Goal: Task Accomplishment & Management: Use online tool/utility

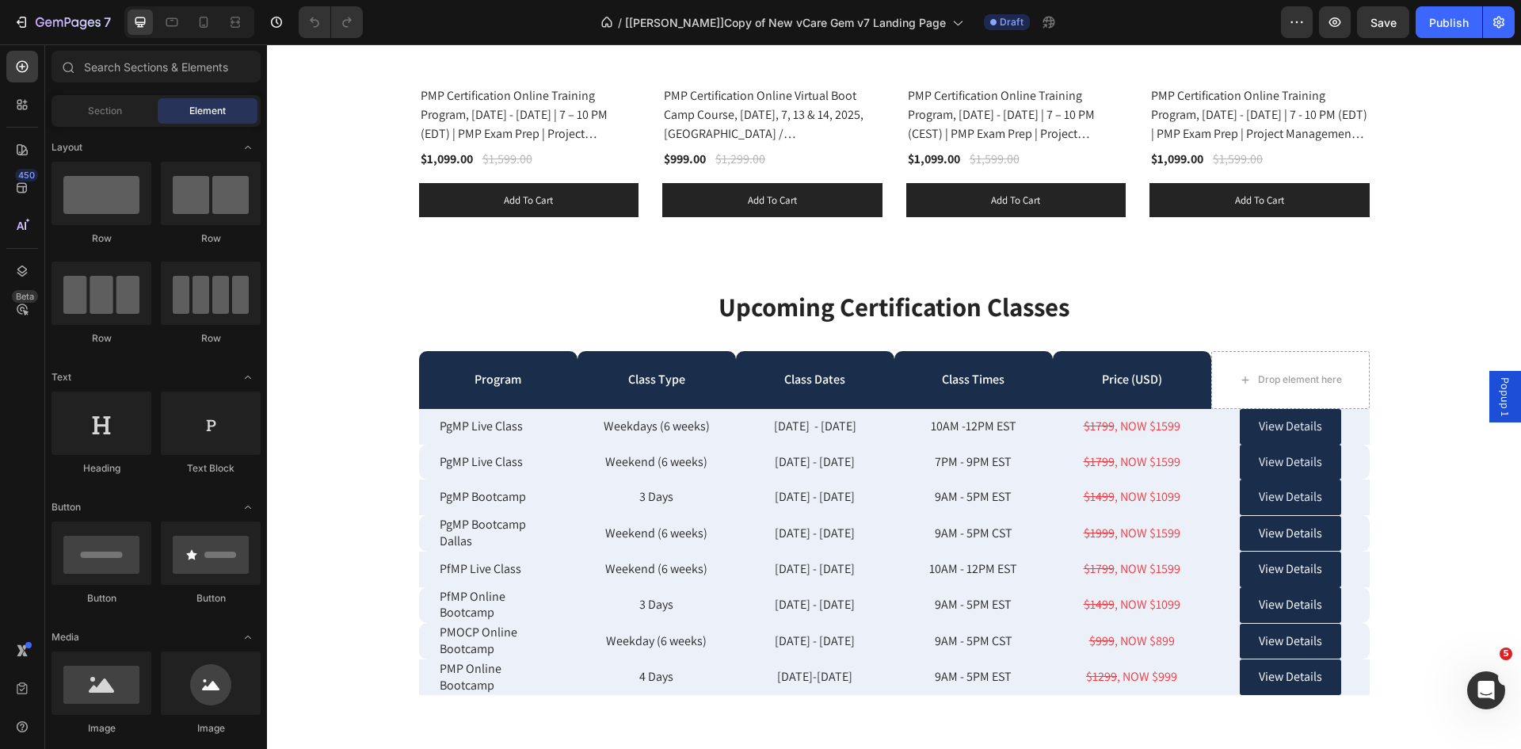
scroll to position [4252, 0]
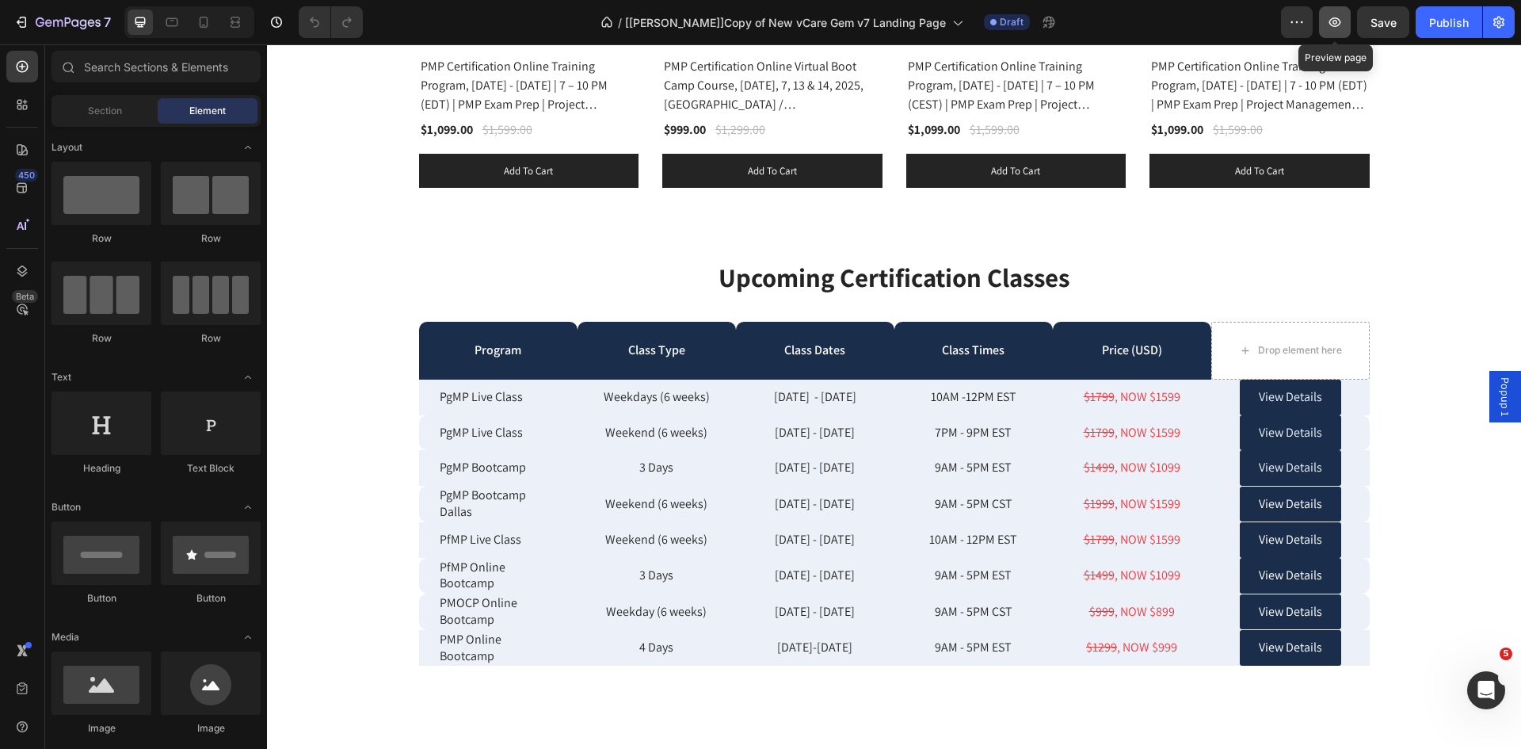
click at [1333, 24] on icon "button" at bounding box center [1335, 22] width 16 height 16
click at [1449, 34] on button "Publish" at bounding box center [1449, 22] width 67 height 32
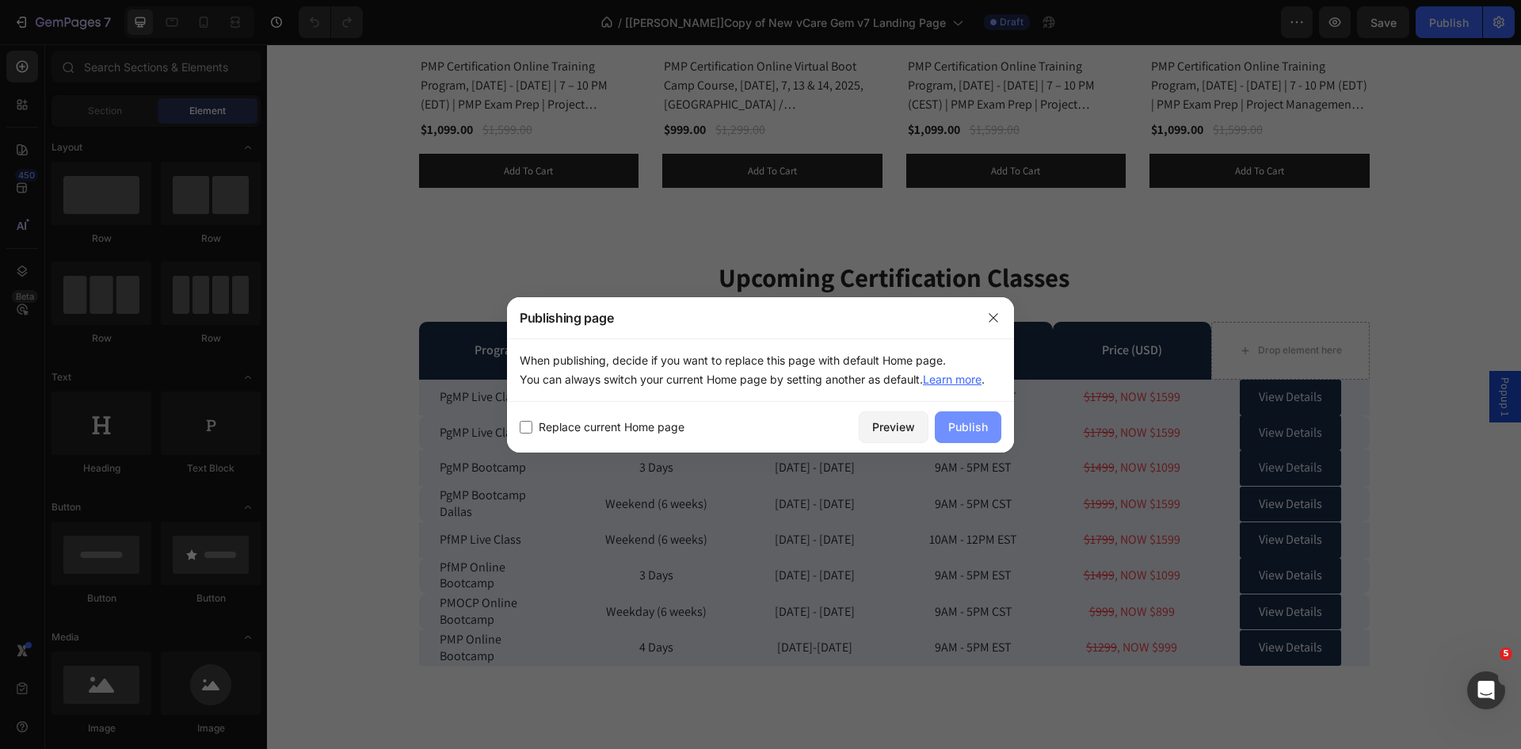
click at [963, 423] on div "Publish" at bounding box center [968, 426] width 40 height 17
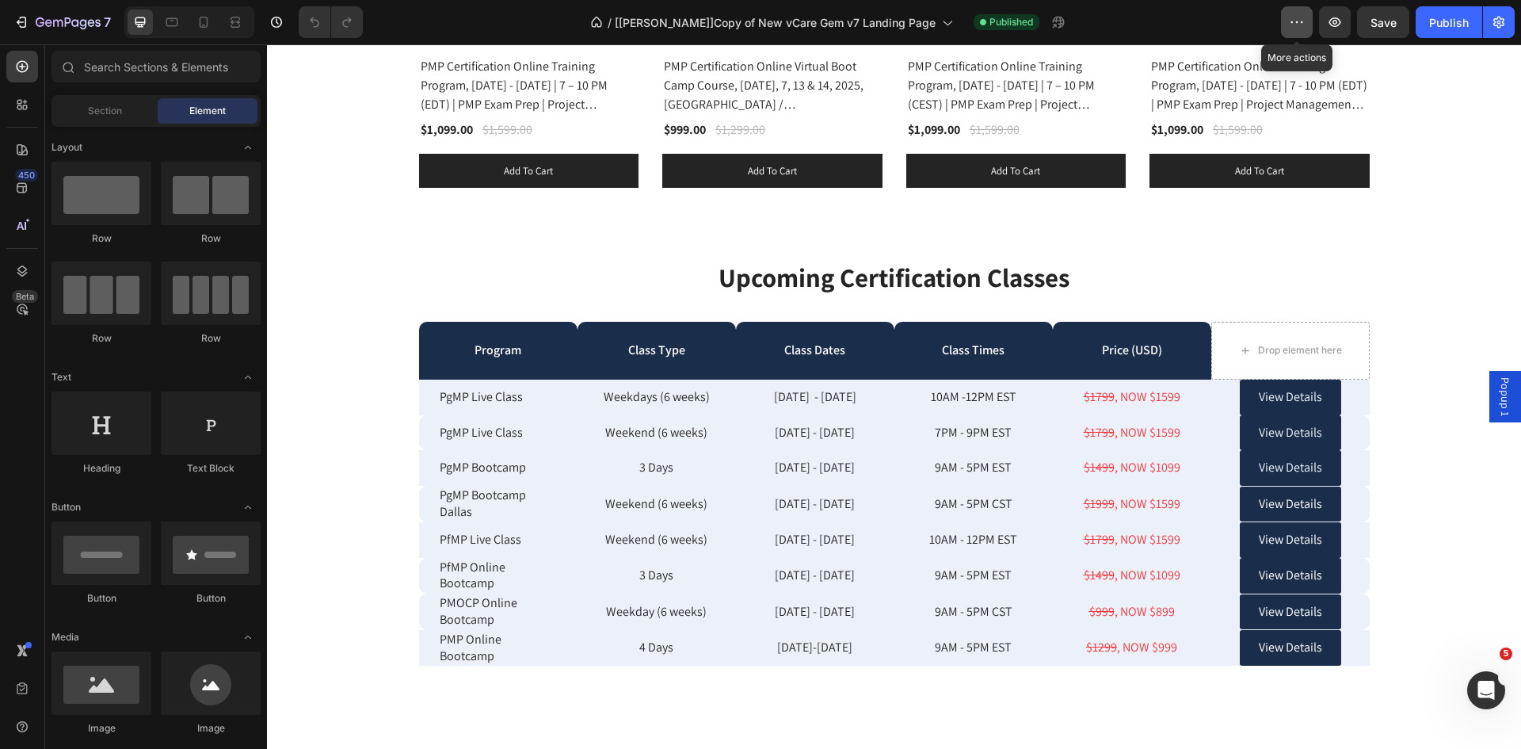
click at [1287, 21] on button "button" at bounding box center [1297, 22] width 32 height 32
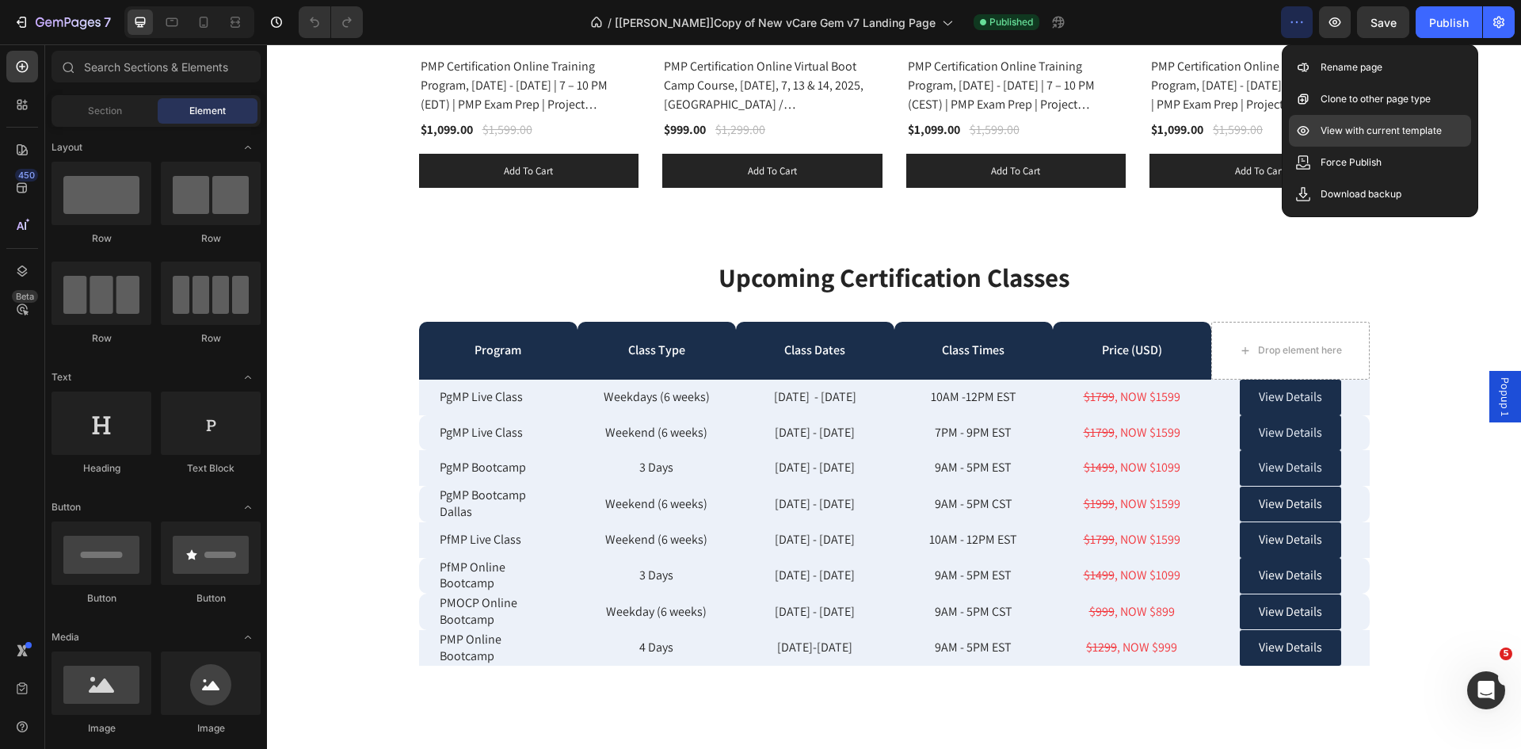
click at [1338, 129] on p "View with current template" at bounding box center [1381, 131] width 121 height 16
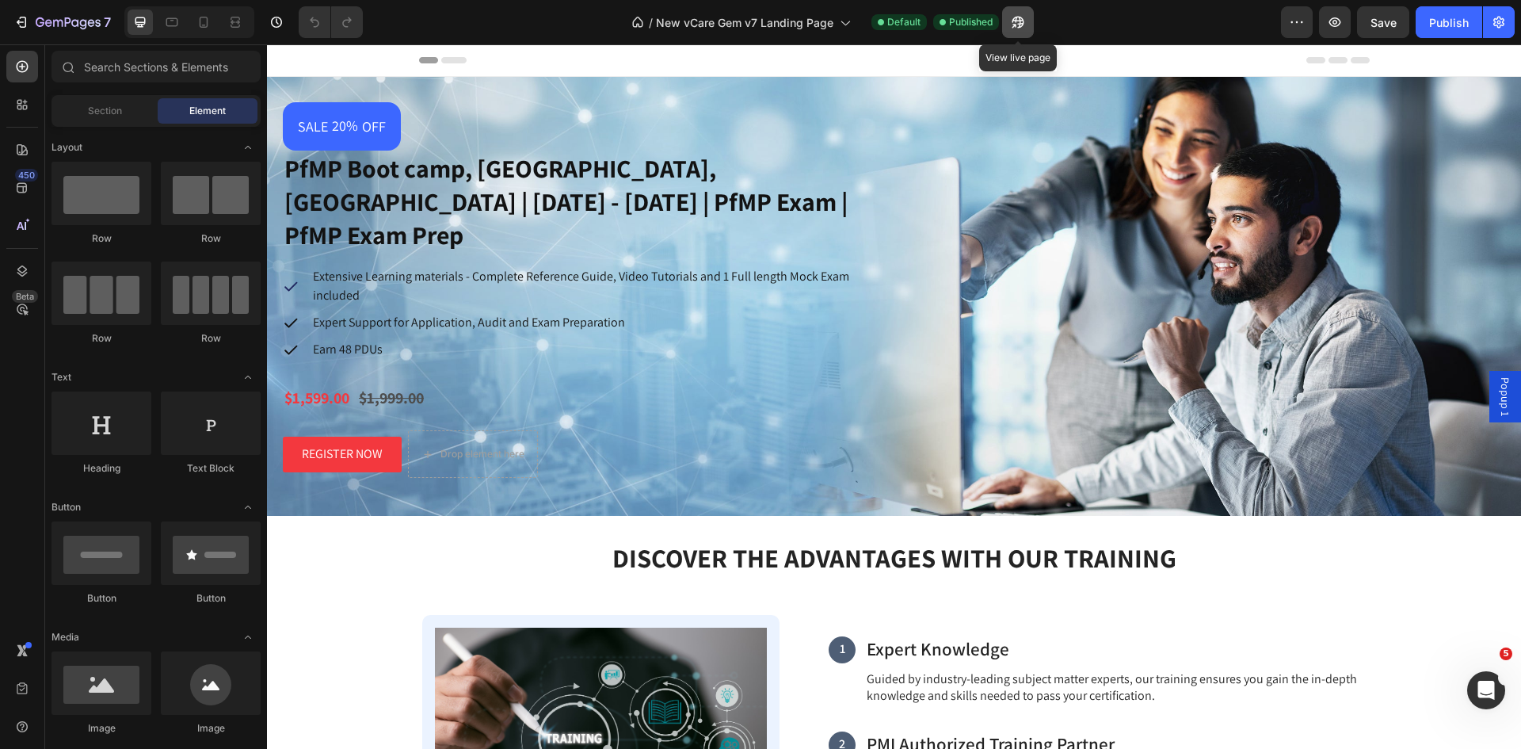
click at [1011, 18] on icon "button" at bounding box center [1018, 22] width 16 height 16
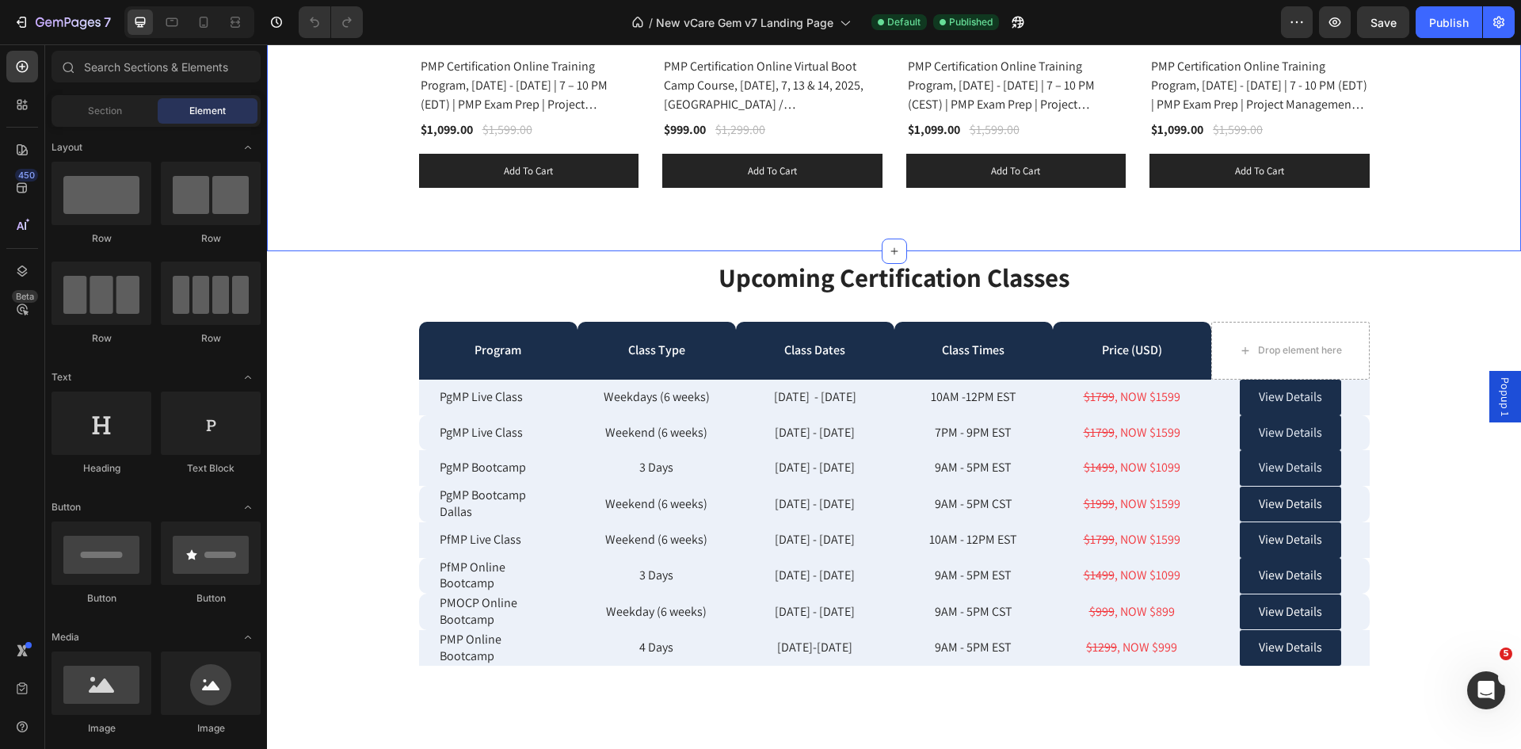
scroll to position [4437, 0]
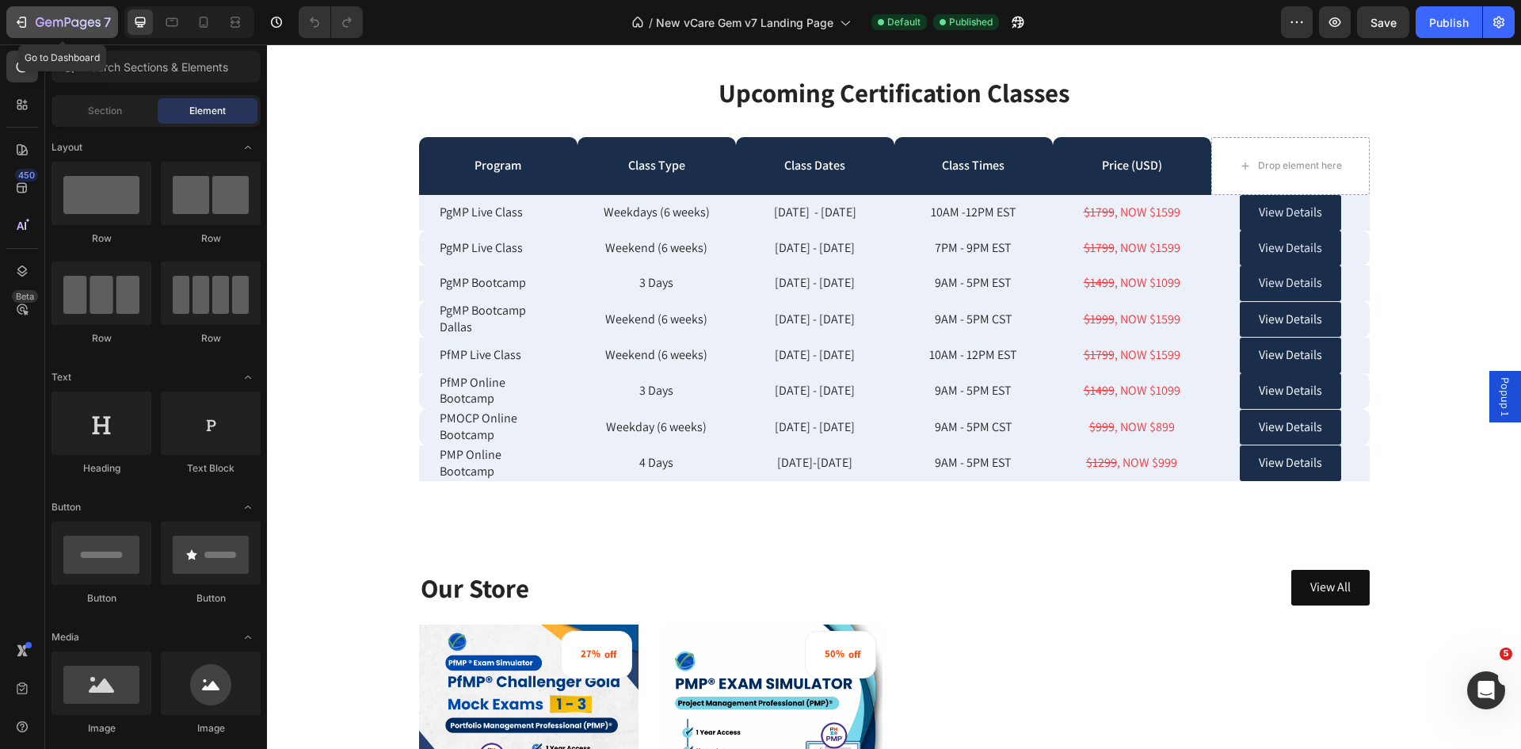
click at [58, 30] on div "7" at bounding box center [73, 22] width 75 height 19
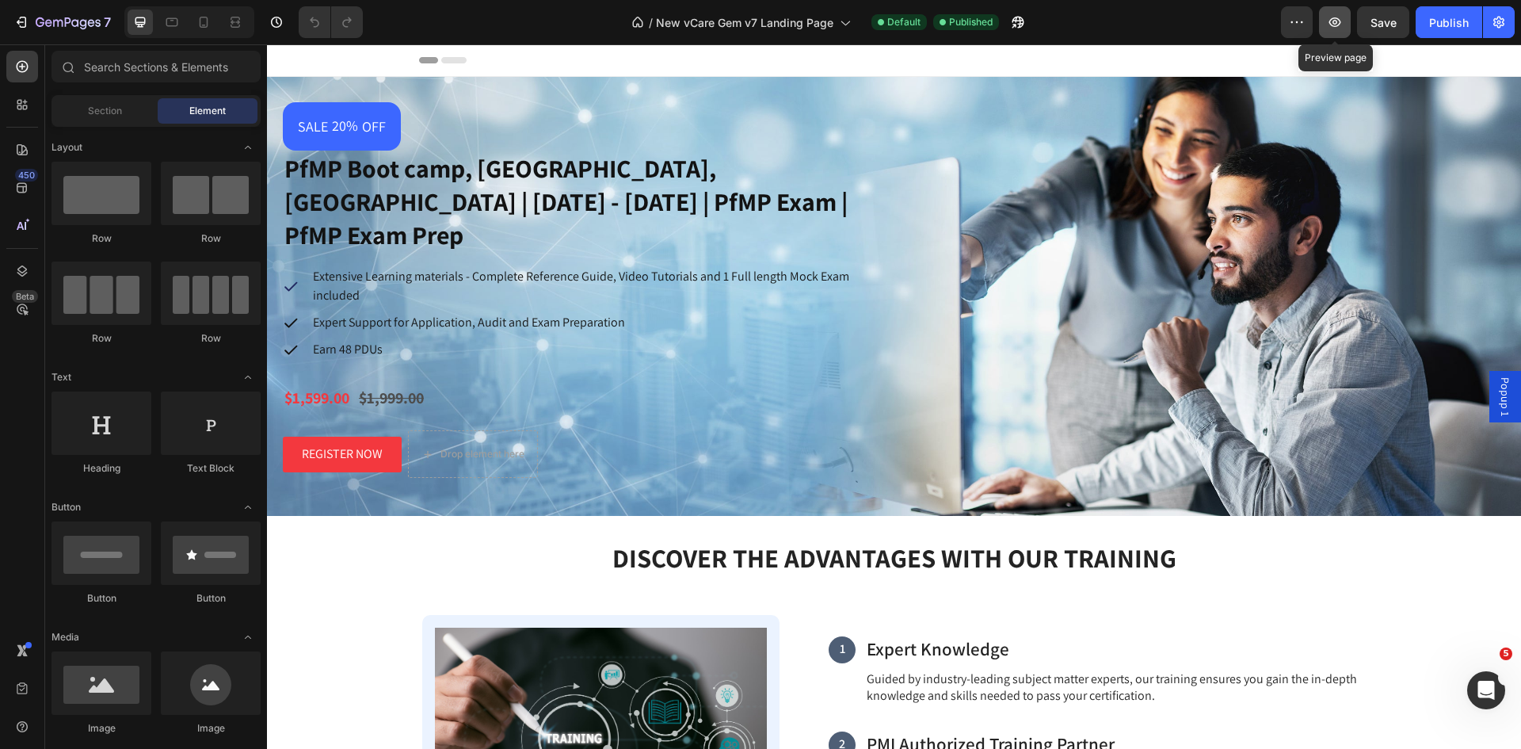
click at [1337, 23] on icon "button" at bounding box center [1335, 22] width 16 height 16
